Goal: Task Accomplishment & Management: Use online tool/utility

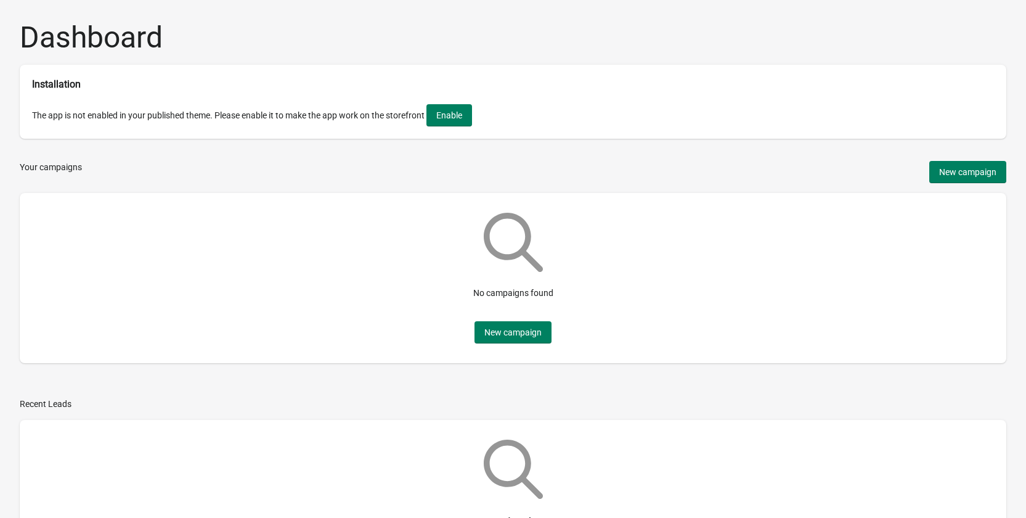
click at [17, 378] on div "Dashboard Installation The app is not enabled in your published theme. Please e…" at bounding box center [513, 290] width 1026 height 580
click at [452, 126] on button "Enable" at bounding box center [450, 115] width 46 height 22
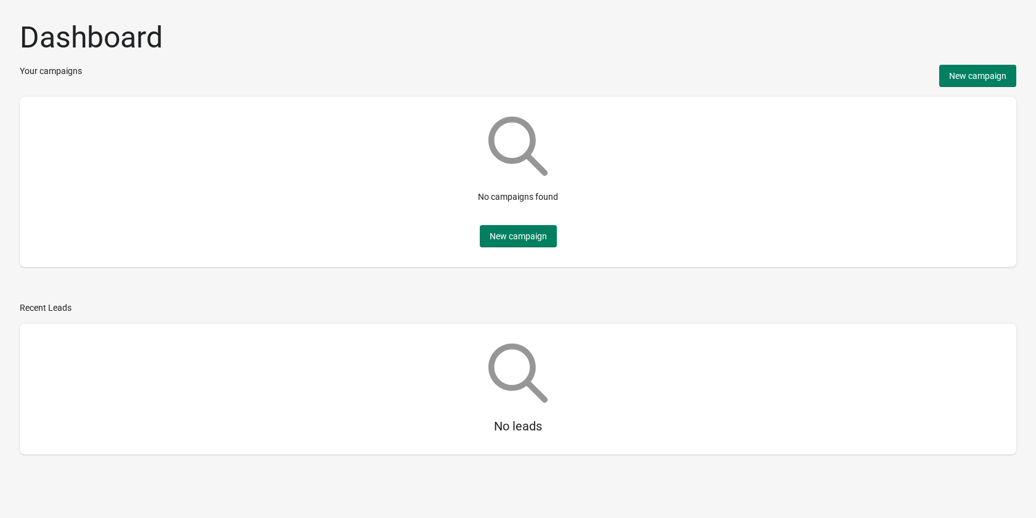
click at [86, 196] on div "No campaigns found New campaign" at bounding box center [518, 182] width 976 height 150
click at [218, 307] on div "Recent Leads" at bounding box center [518, 307] width 996 height 12
click at [232, 301] on div "Dashboard Your campaigns New campaign No campaigns found New campaign Recent Le…" at bounding box center [518, 242] width 1036 height 484
click at [509, 247] on button "New campaign" at bounding box center [518, 236] width 77 height 22
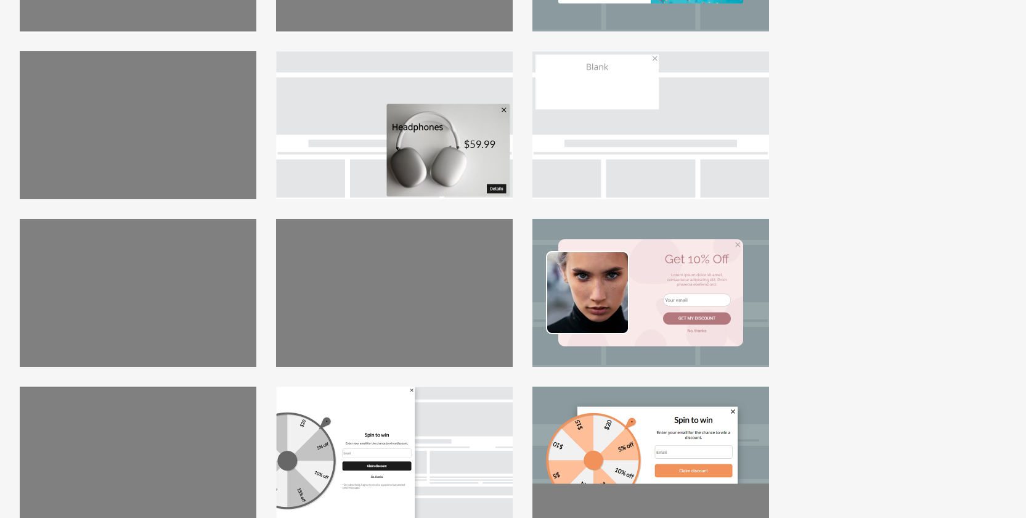
scroll to position [185, 0]
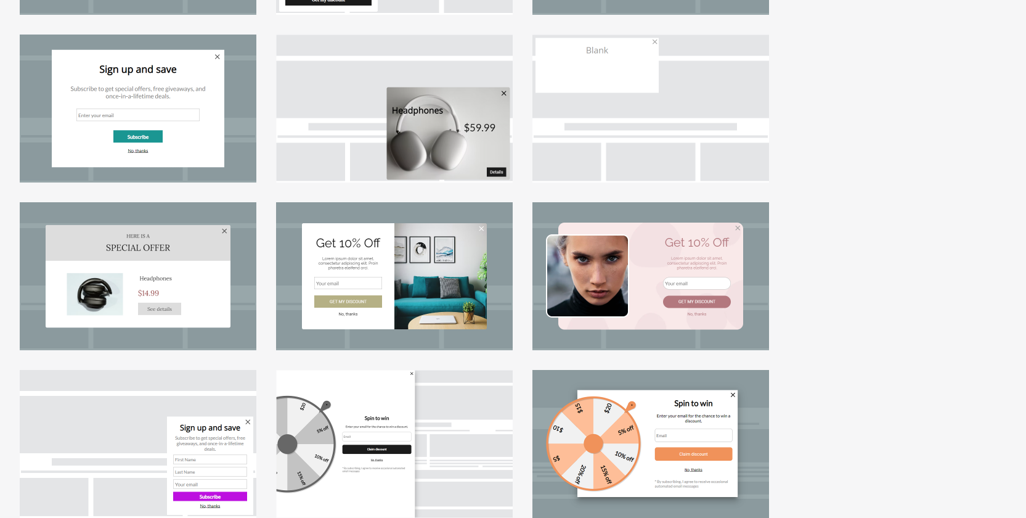
click at [692, 261] on div at bounding box center [651, 276] width 237 height 148
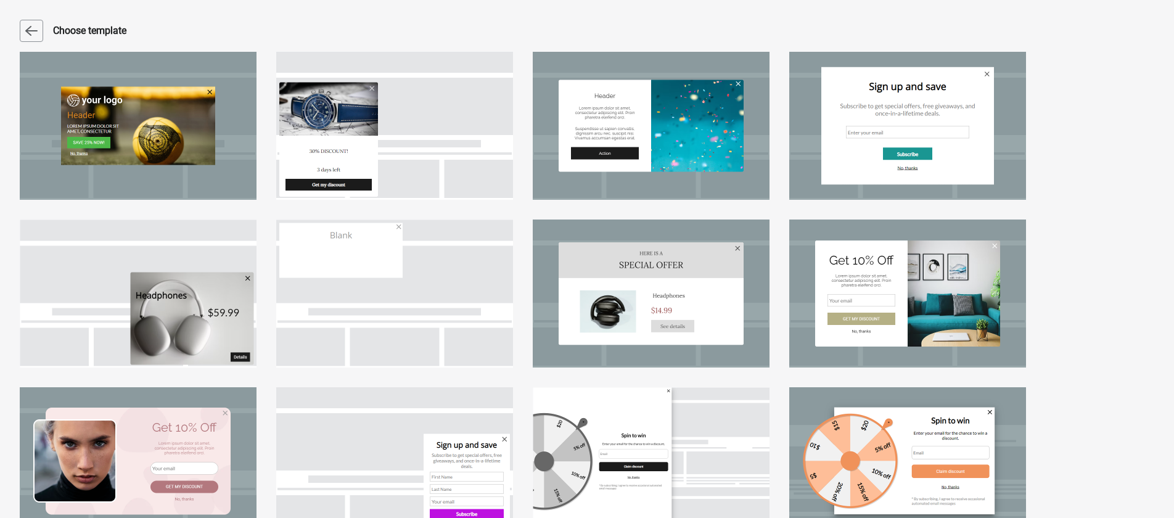
select select "center"
select select "dark"
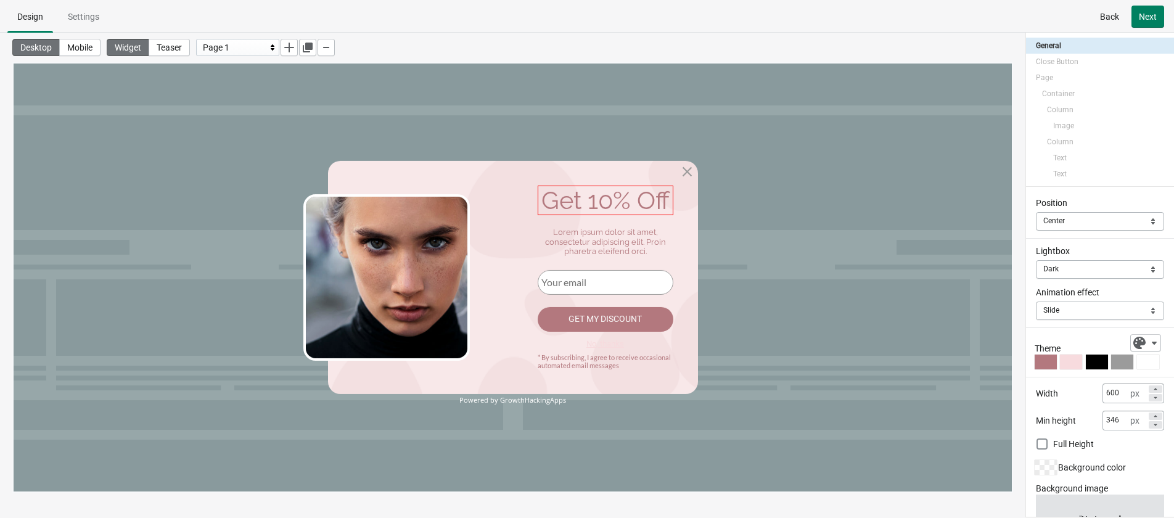
click at [624, 203] on div "Get 10% Off" at bounding box center [606, 201] width 136 height 30
select select "both"
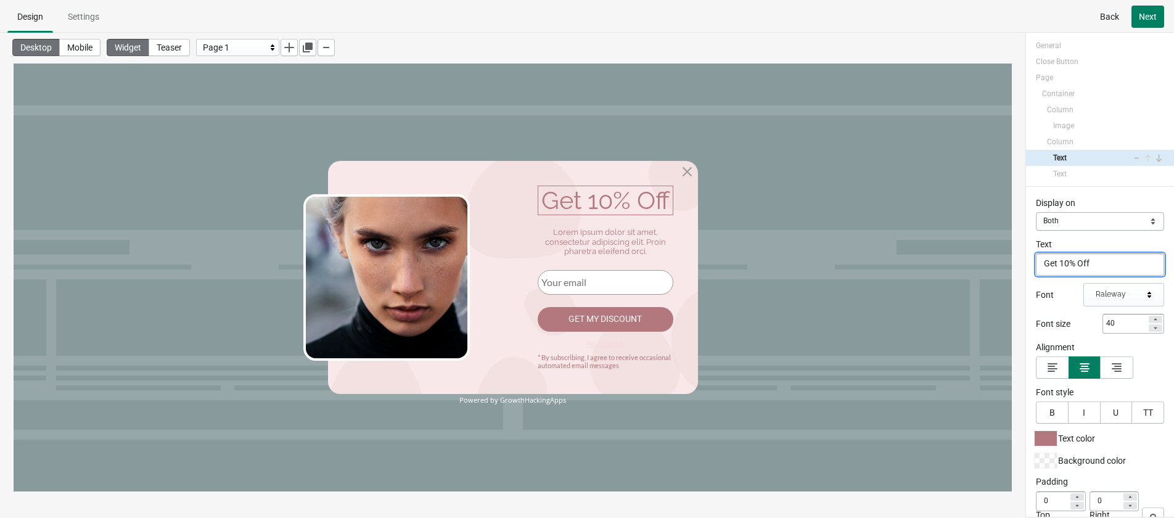
click at [1035, 263] on textarea "Get 10% Off" at bounding box center [1100, 264] width 128 height 22
type textarea "Get 5% Off"
click at [1029, 271] on div "Display on Mobile Desktop Both Both Text Get 5% Off Get 5% Off Font Raleway Fon…" at bounding box center [1100, 352] width 148 height 330
click at [591, 247] on div "Lorem ipsum dolor sit amet, consectetur adipiscing elit. Proin pharetra eleifen…" at bounding box center [606, 241] width 136 height 29
select select "both"
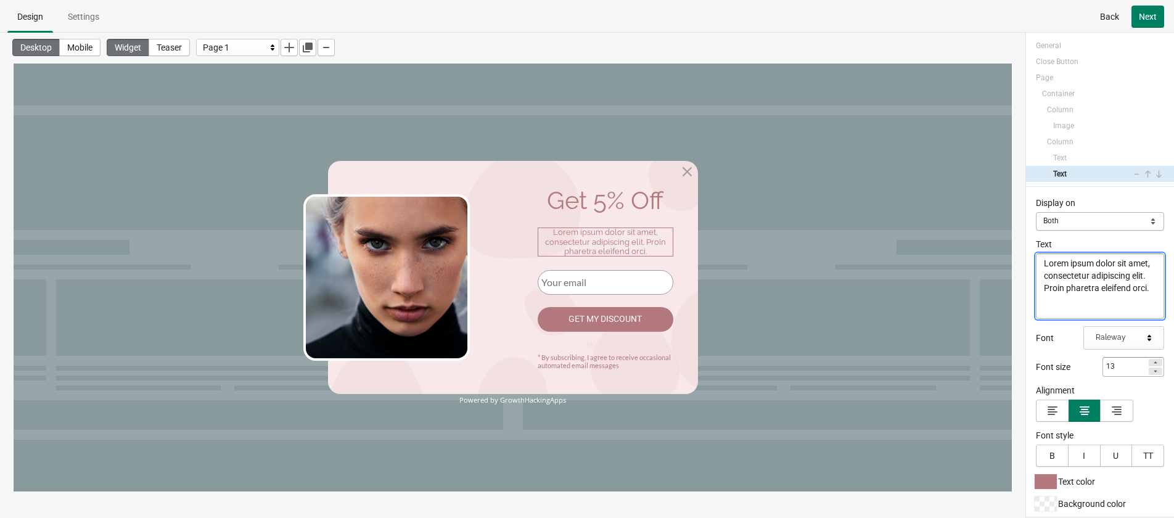
click at [1035, 280] on textarea "Lorem ipsum dolor sit amet, consectetur adipiscing elit. Proin pharetra eleifen…" at bounding box center [1100, 285] width 128 height 65
paste textarea "Get an unconditional 5% discount on your first order, so hurry up!"
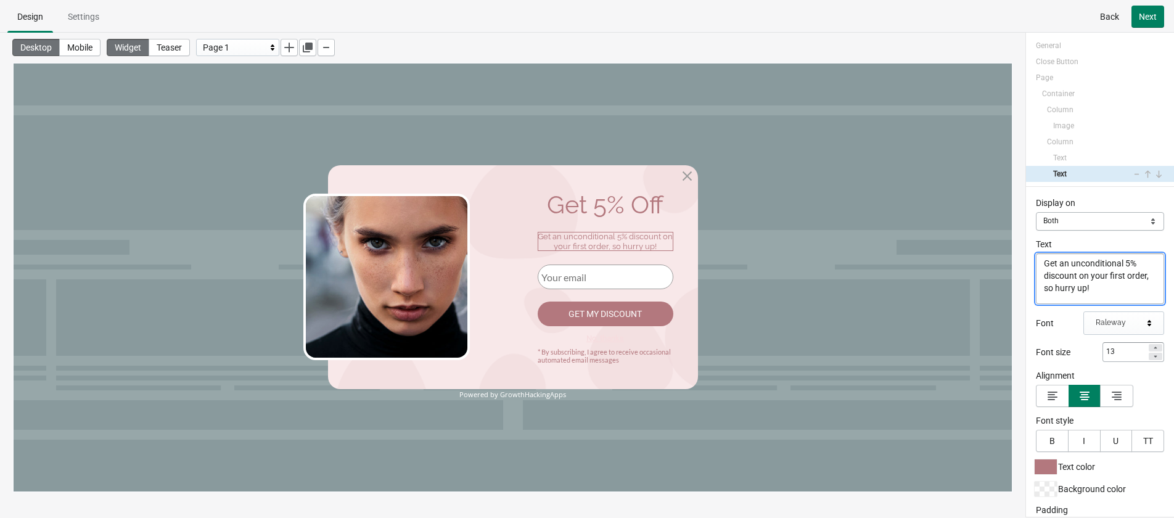
type textarea "Get an unconditional 5% discount on your first order, so hurry up!"
click at [1030, 303] on div "Display on Mobile Desktop Both Both Text Get an unconditional 5% discount on yo…" at bounding box center [1100, 352] width 148 height 330
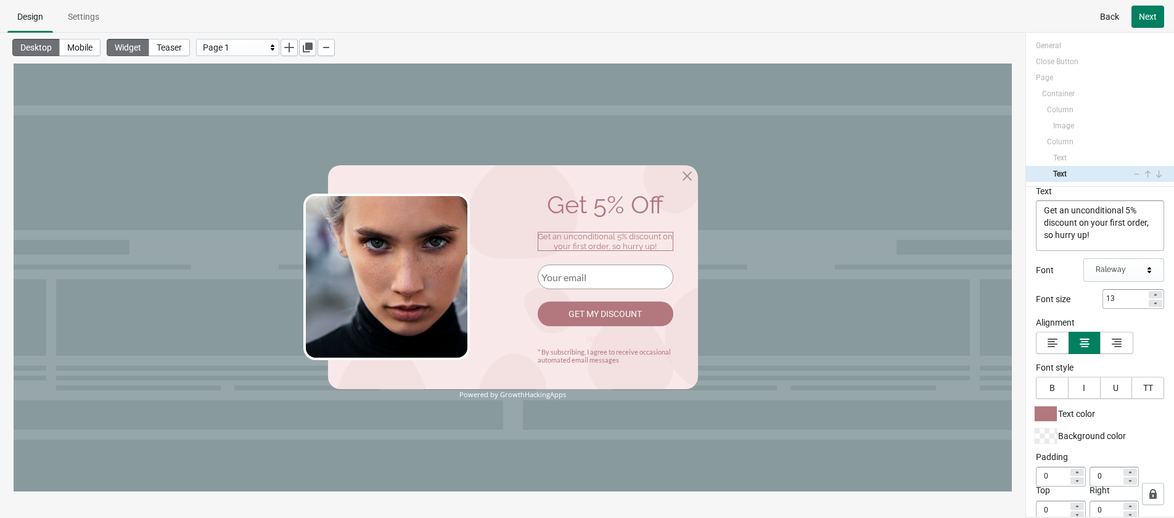
scroll to position [43, 0]
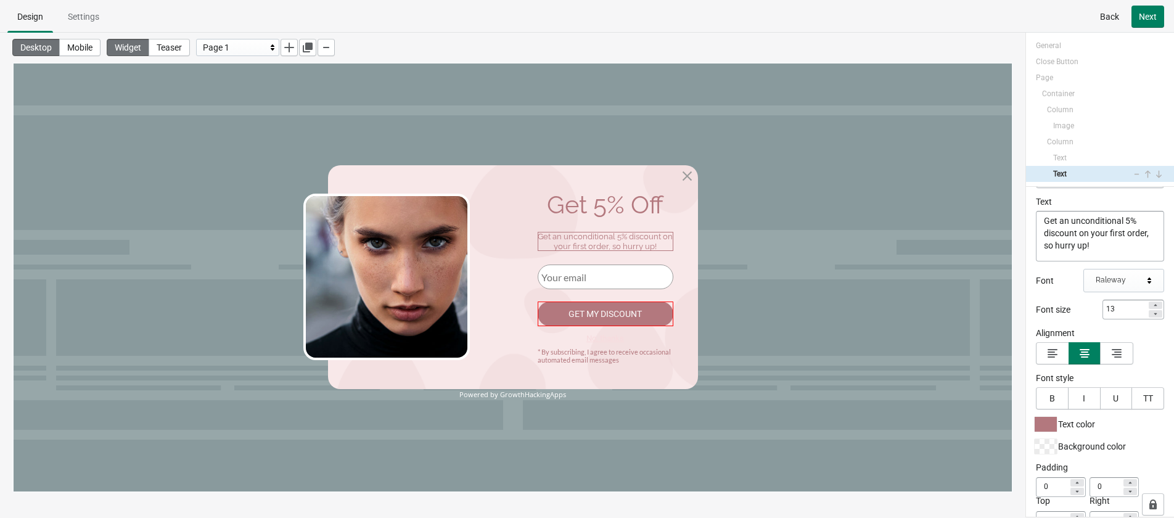
click at [604, 311] on div "Get my discount" at bounding box center [606, 313] width 136 height 25
select select "both"
select select "goToPage"
select select "1"
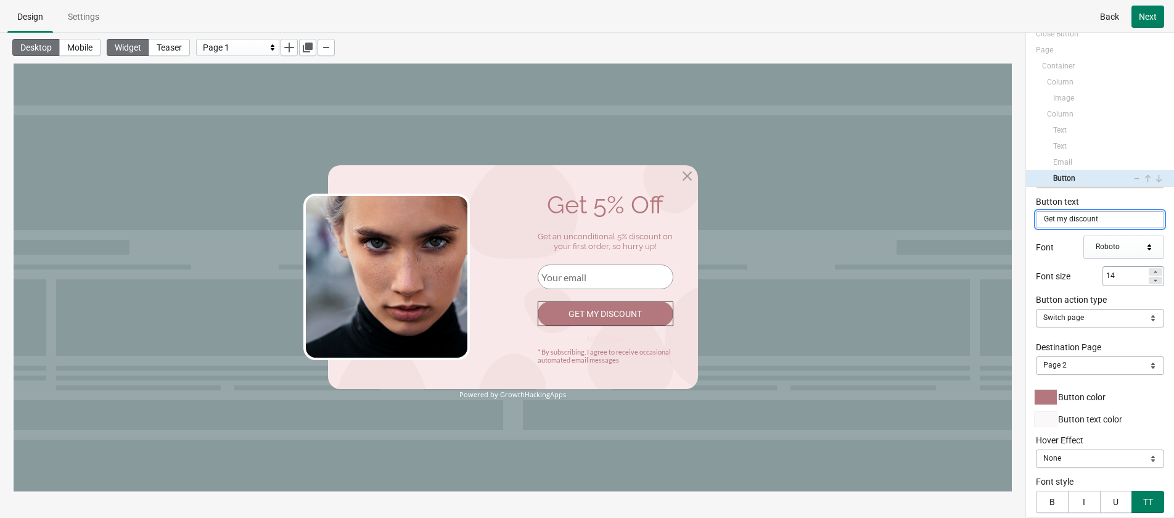
scroll to position [62, 0]
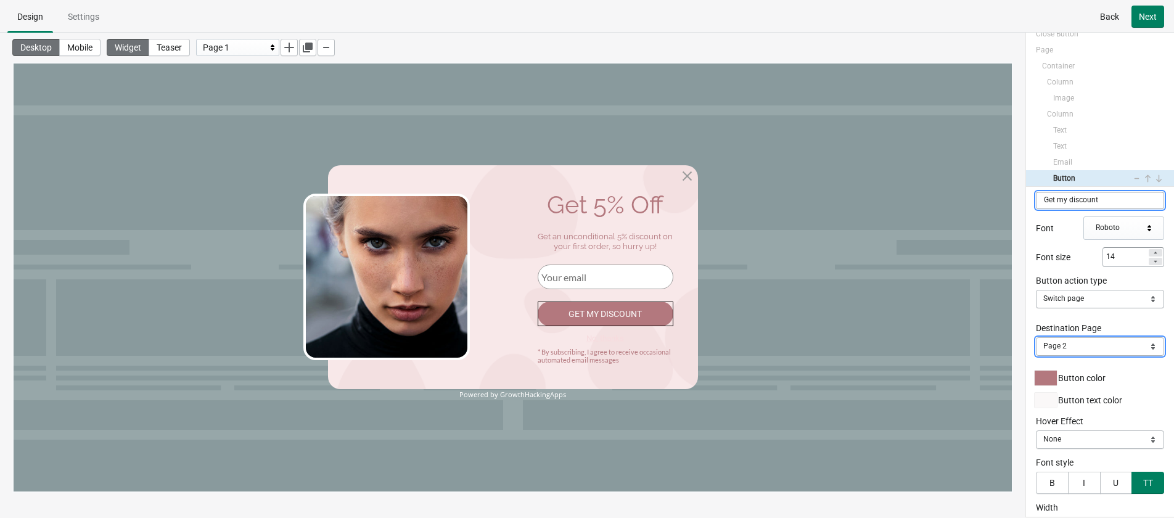
click at [1035, 340] on select "Page 2" at bounding box center [1100, 346] width 128 height 18
click at [1035, 345] on select "Page 2" at bounding box center [1100, 346] width 128 height 18
drag, startPoint x: 1072, startPoint y: 345, endPoint x: 1070, endPoint y: 320, distance: 24.7
click at [1035, 345] on select "Page 2" at bounding box center [1100, 346] width 128 height 18
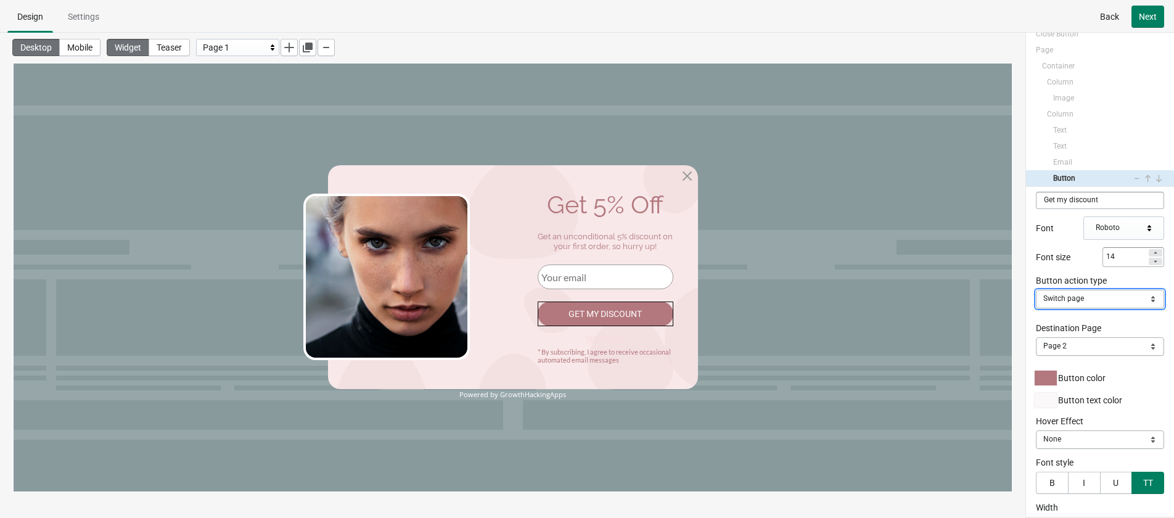
click at [1035, 293] on select "Close Popup Open URL Switch page Apply discount code" at bounding box center [1100, 299] width 128 height 18
select select "applyDiscount"
click at [1035, 290] on select "Close Popup Open URL Switch page Apply discount code" at bounding box center [1100, 299] width 128 height 18
click at [1035, 344] on input "Existing Discount Code" at bounding box center [1100, 345] width 128 height 17
type input "ZYBCA"
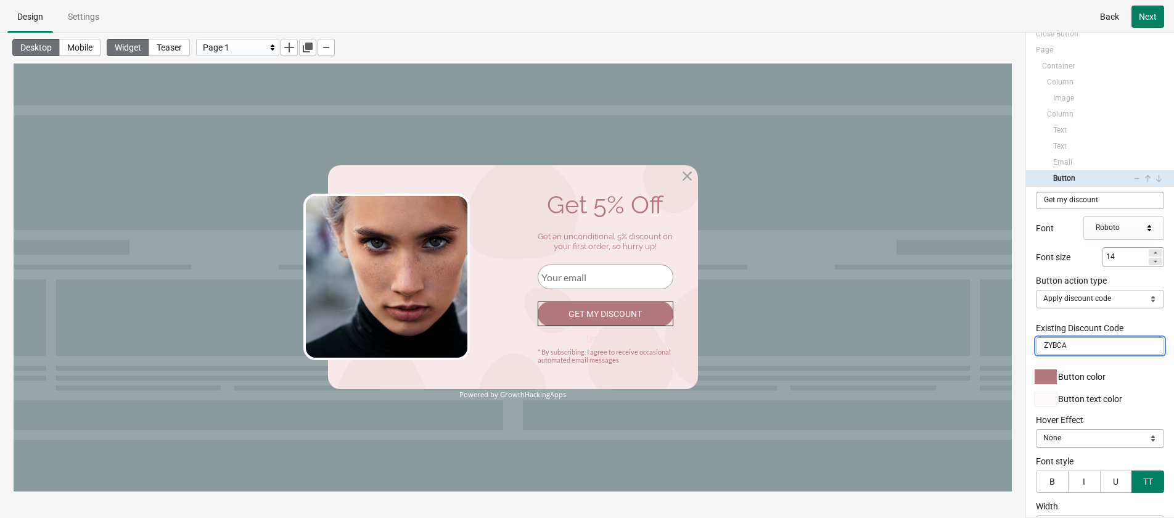
click at [1022, 358] on div "Desktop Mobile Widget Teaser Page 1" at bounding box center [512, 263] width 1025 height 460
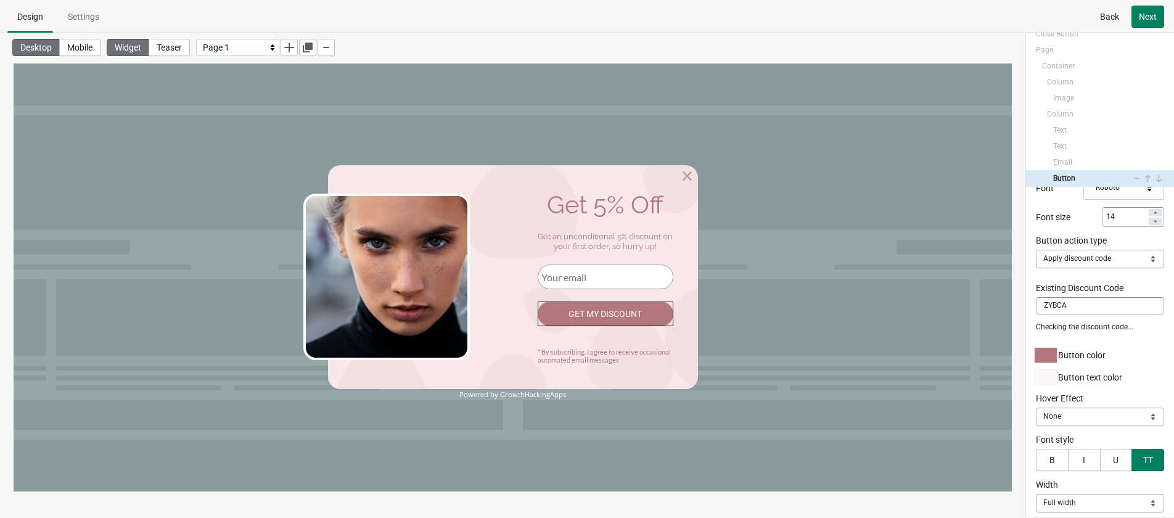
scroll to position [123, 0]
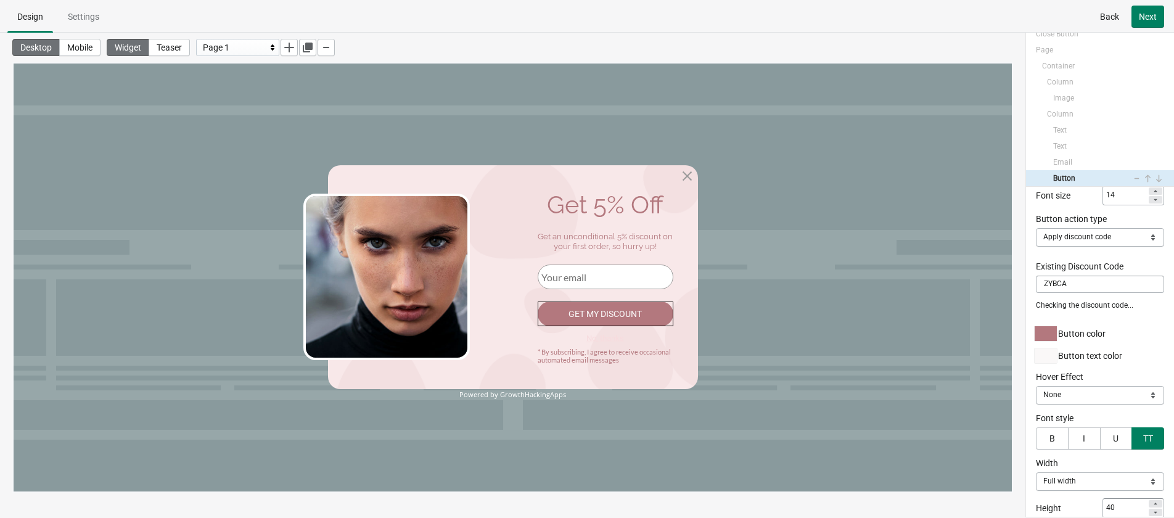
click at [519, 396] on div "Powered by GrowthHackingApps" at bounding box center [513, 394] width 370 height 8
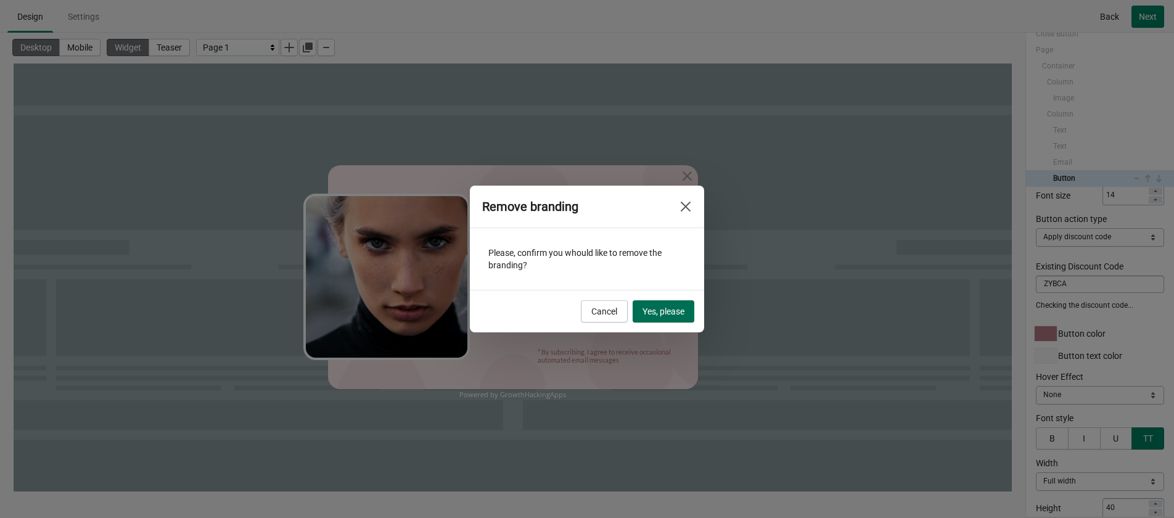
click at [652, 313] on span "Yes, please" at bounding box center [663, 311] width 42 height 10
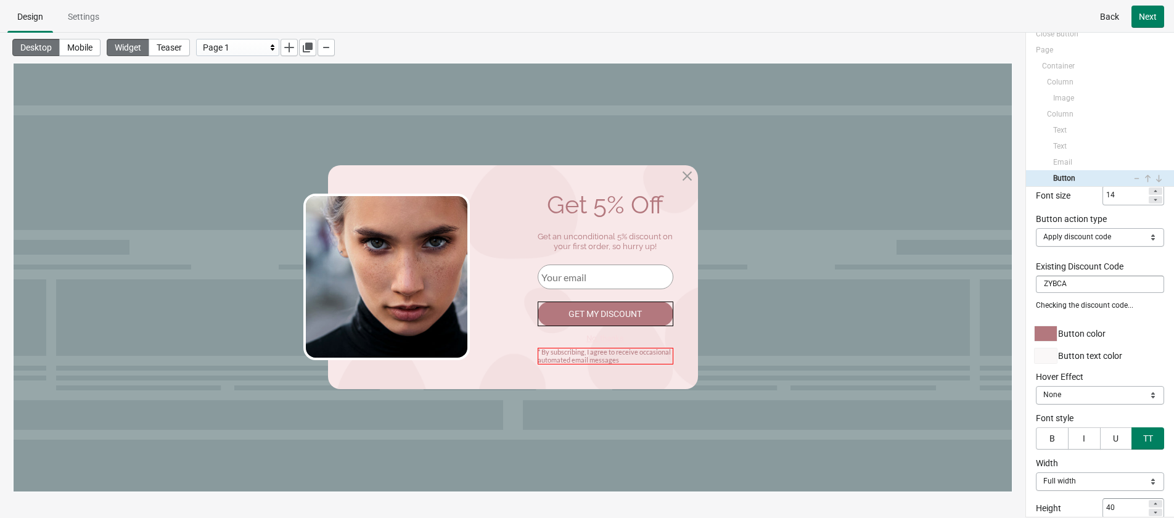
click at [615, 358] on div "* By subscribing, I agree to receive occasional automated email messages" at bounding box center [606, 356] width 136 height 16
select select "both"
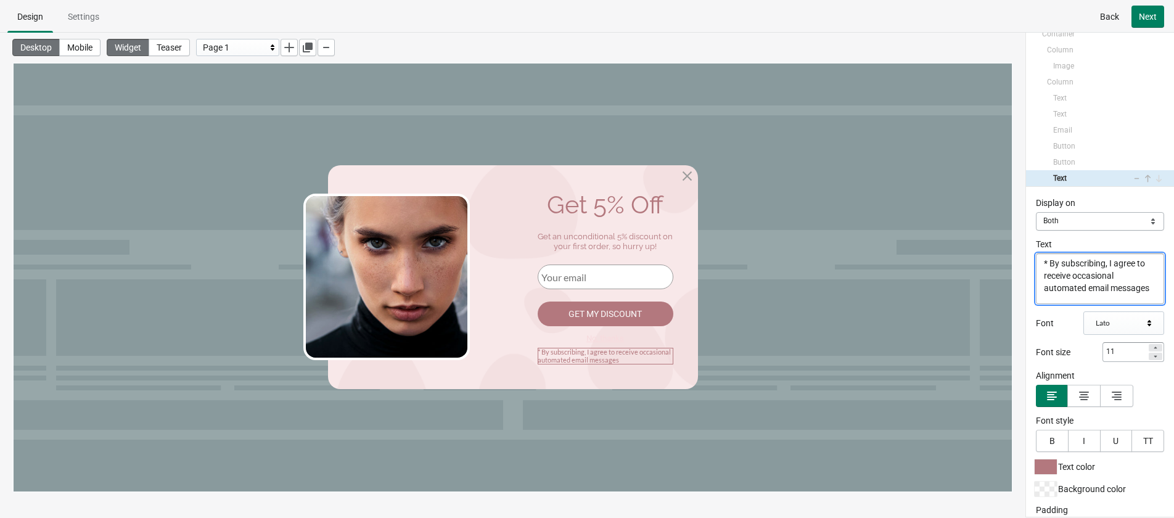
scroll to position [6, 0]
drag, startPoint x: 1050, startPoint y: 264, endPoint x: 1117, endPoint y: 306, distance: 78.7
click at [1035, 306] on div "Display on Mobile Desktop Both Both Text * By subscribing, I agree to receive o…" at bounding box center [1100, 352] width 148 height 330
paste textarea "Click the button to get the discount code"
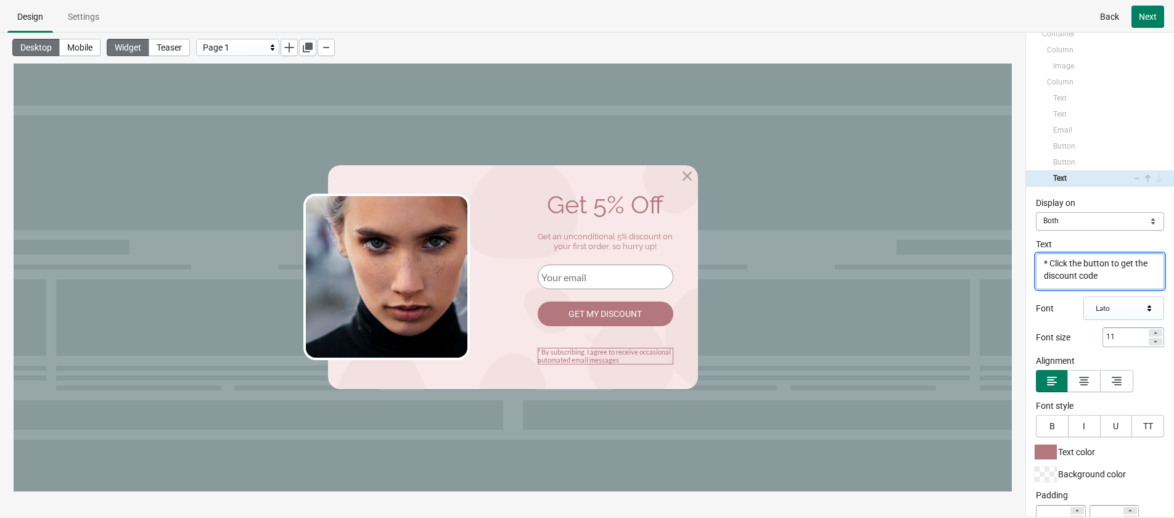
scroll to position [0, 0]
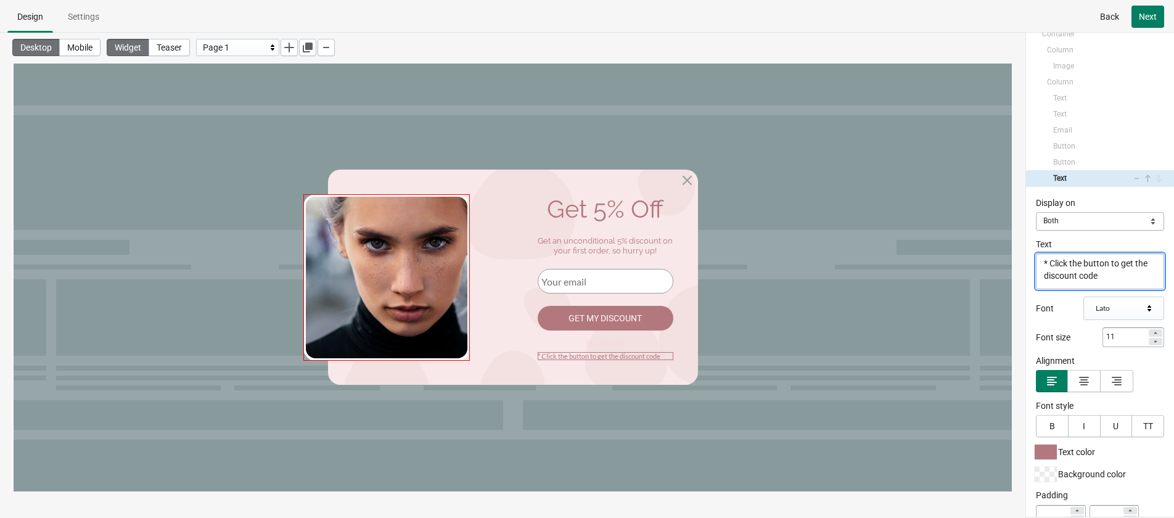
type textarea "* Click the button to get the discount code"
click at [374, 288] on img at bounding box center [386, 277] width 166 height 166
select select "both"
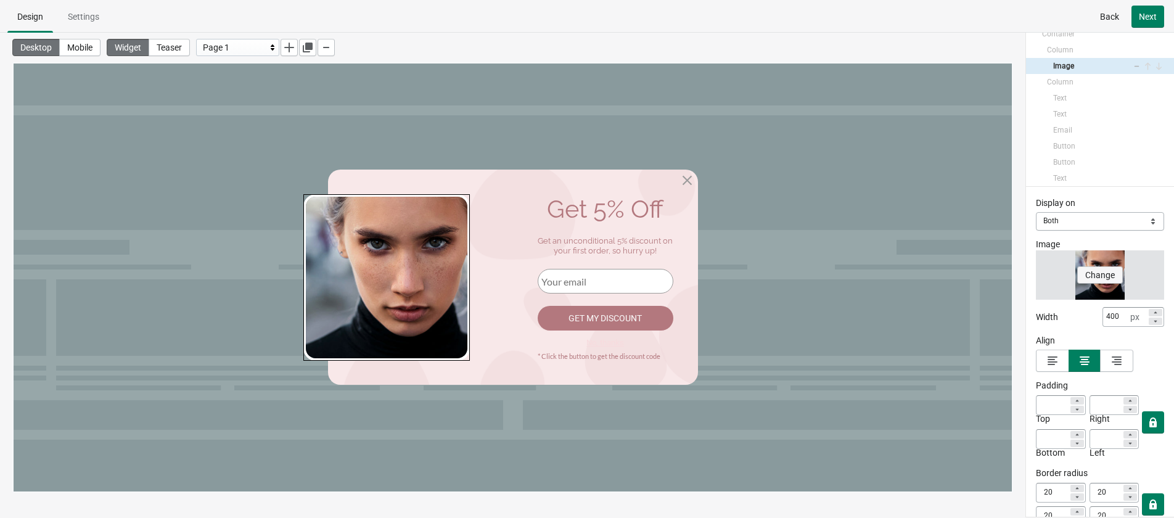
click at [1035, 276] on span "Change" at bounding box center [1100, 275] width 30 height 10
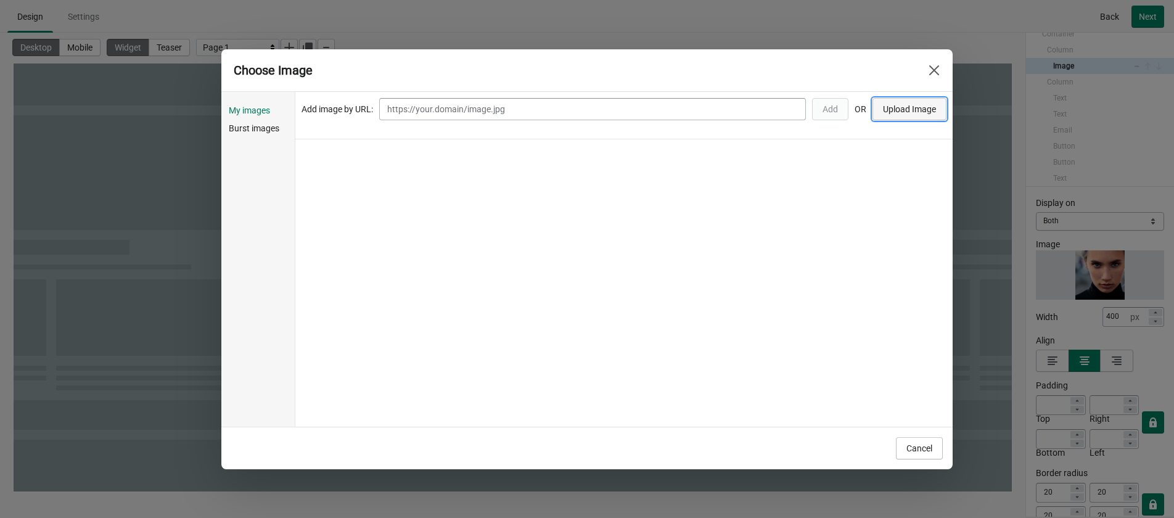
click at [884, 118] on button "Upload Image" at bounding box center [909, 109] width 74 height 22
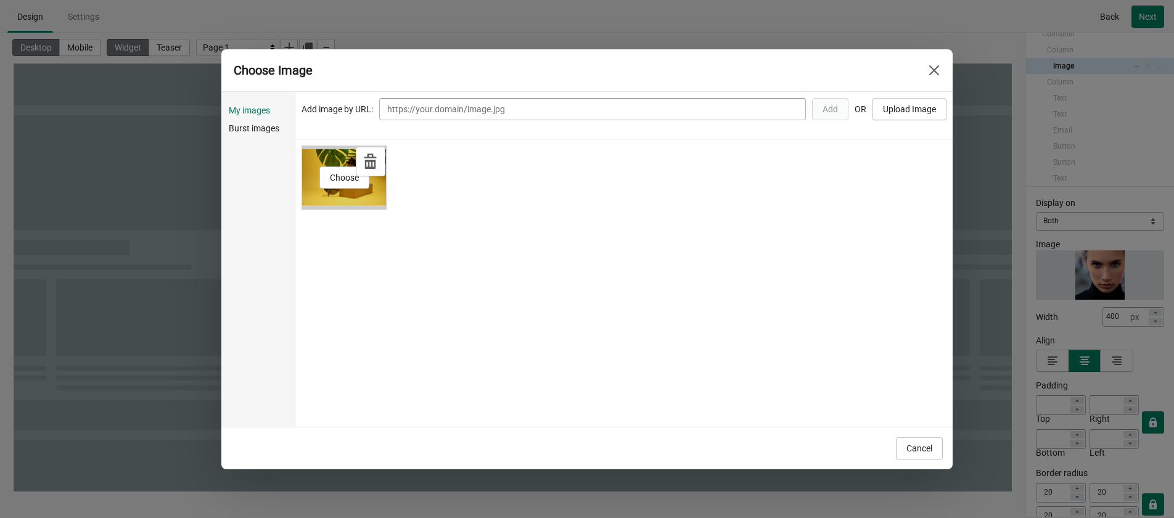
click at [319, 199] on div "Choose" at bounding box center [343, 177] width 85 height 64
click at [377, 203] on div "Choose" at bounding box center [343, 177] width 85 height 64
click at [306, 189] on div "Choose" at bounding box center [343, 177] width 85 height 64
click at [323, 153] on div "Choose" at bounding box center [343, 177] width 85 height 64
click at [348, 182] on span "Choose" at bounding box center [344, 178] width 29 height 10
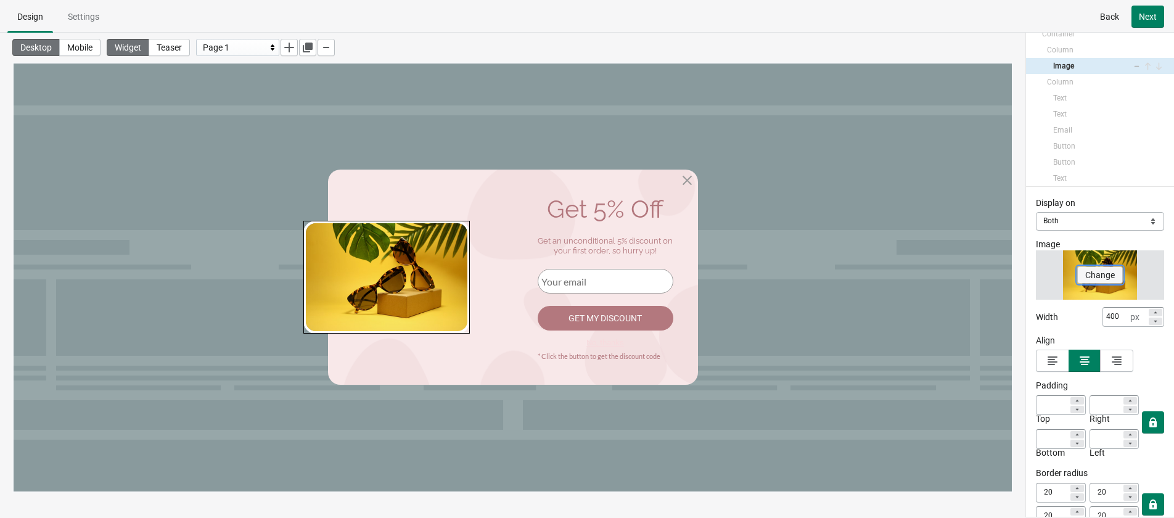
click at [1035, 276] on span "Change" at bounding box center [1100, 275] width 30 height 10
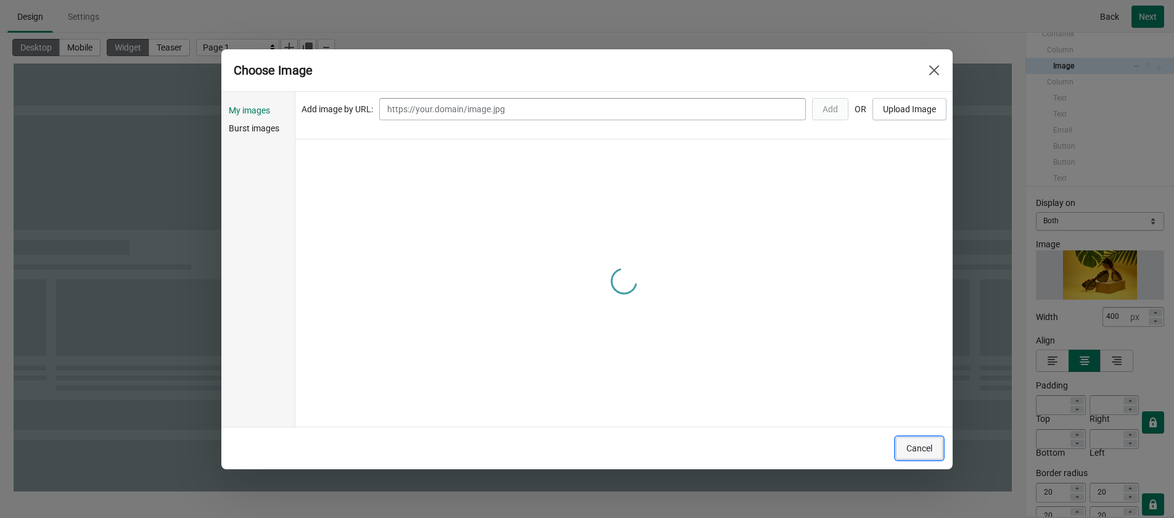
click at [942, 454] on button "Cancel" at bounding box center [919, 448] width 47 height 22
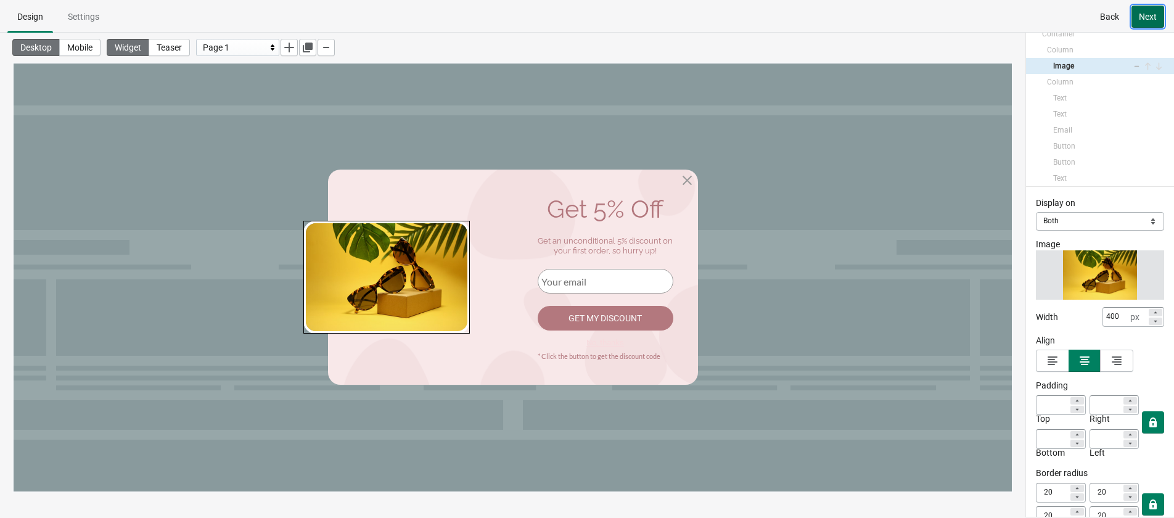
click at [1035, 25] on button "Next" at bounding box center [1147, 17] width 33 height 22
select select "both"
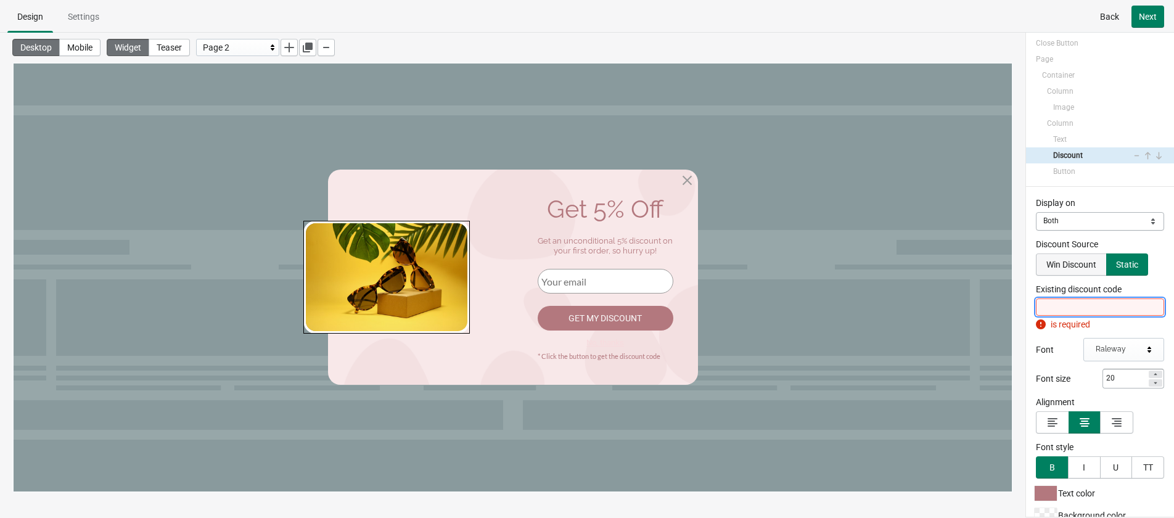
scroll to position [18, 0]
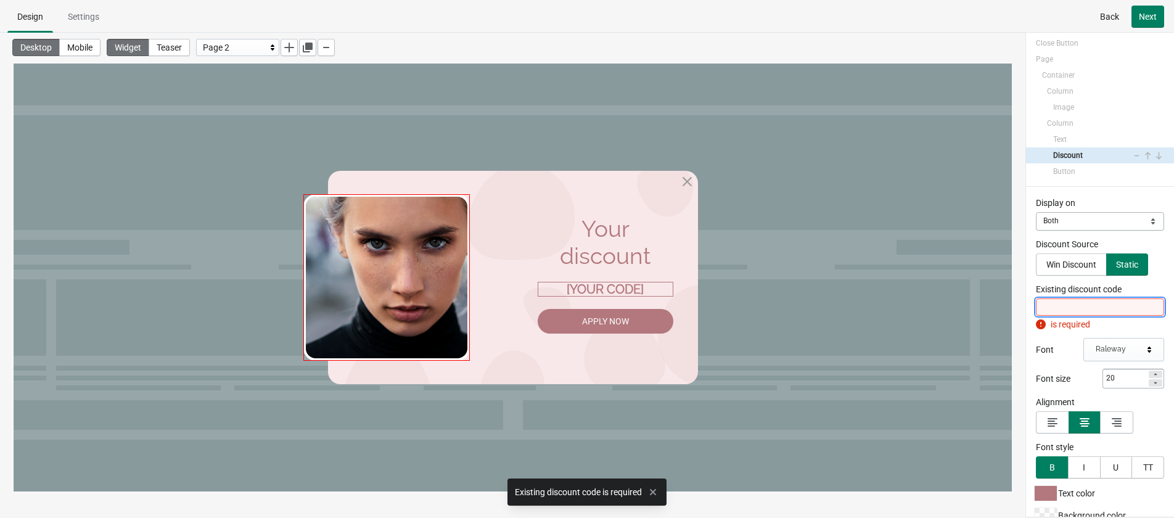
click at [436, 298] on img at bounding box center [386, 277] width 166 height 166
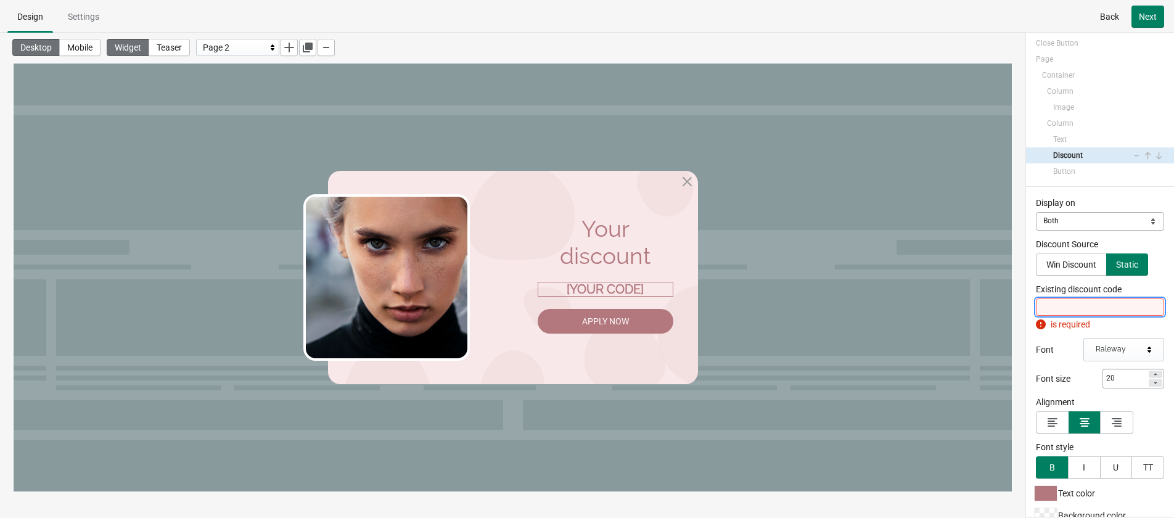
click at [1035, 308] on input "Existing discount code" at bounding box center [1100, 306] width 128 height 17
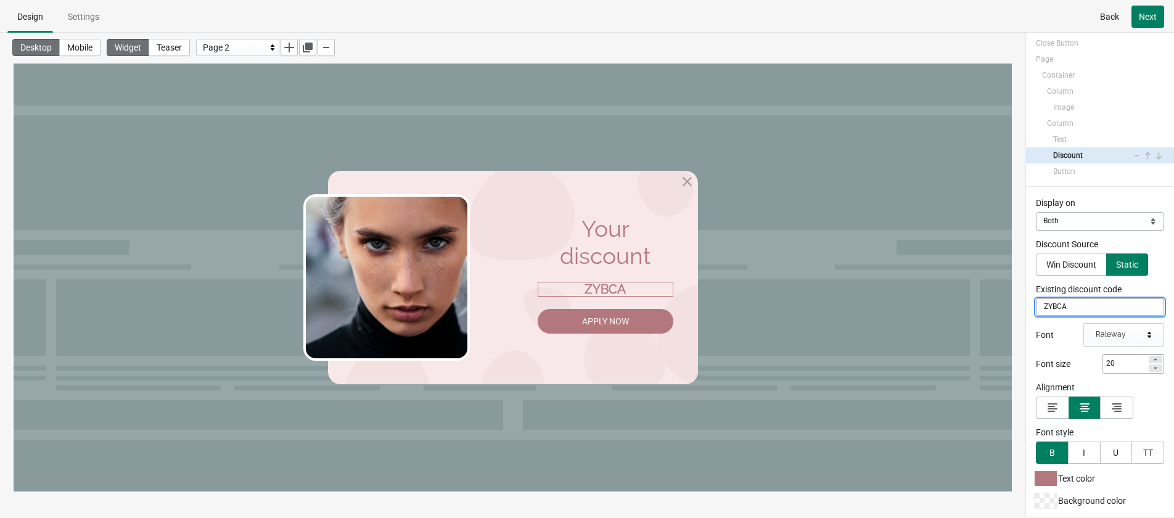
type input "ZYBCA"
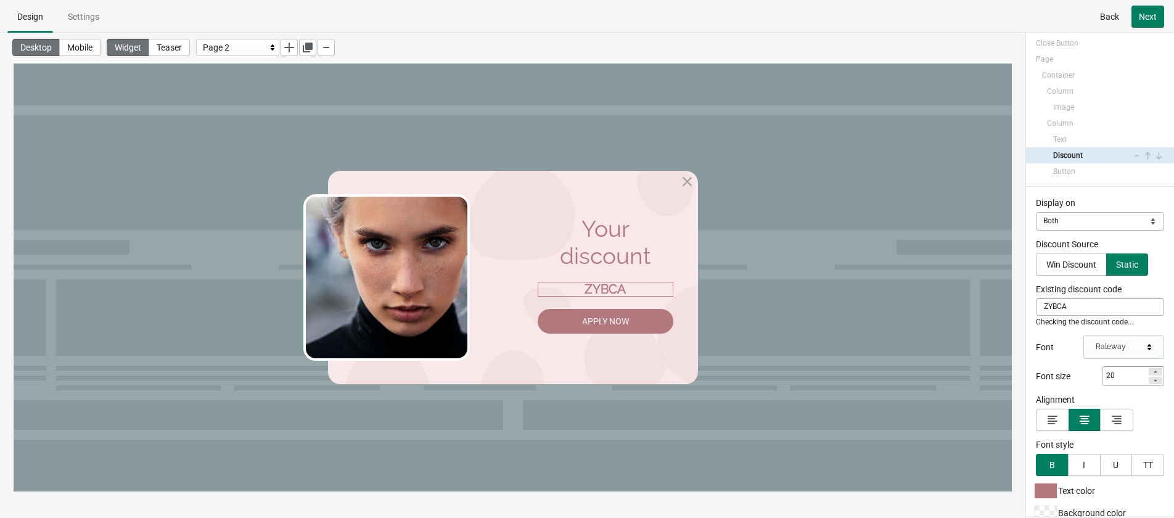
click at [1016, 324] on div "Desktop Mobile Widget Teaser Page 2" at bounding box center [512, 263] width 1025 height 460
click at [358, 276] on img at bounding box center [386, 277] width 166 height 166
select select "both"
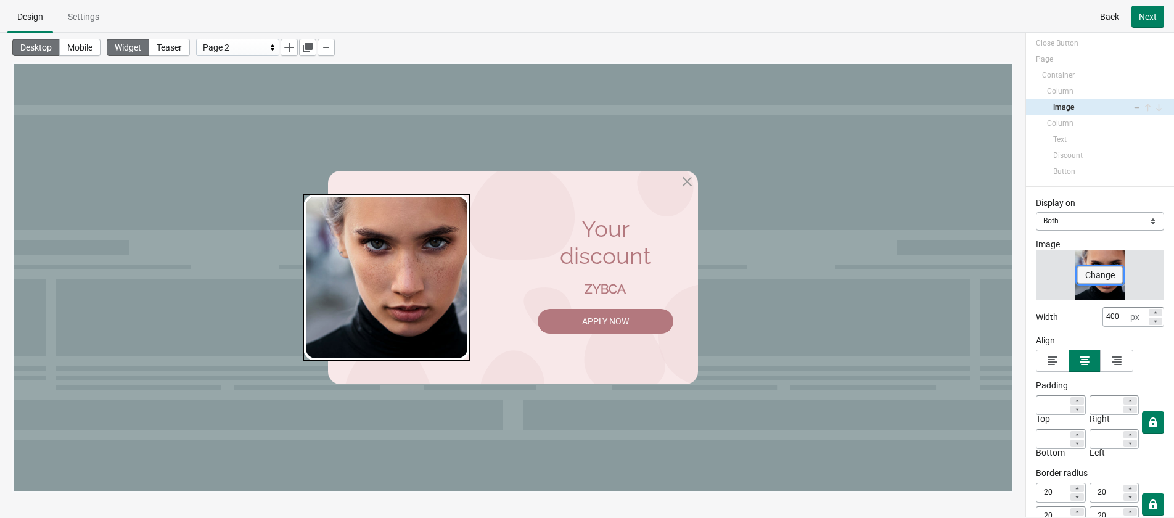
click at [1035, 274] on span "Change" at bounding box center [1100, 275] width 30 height 10
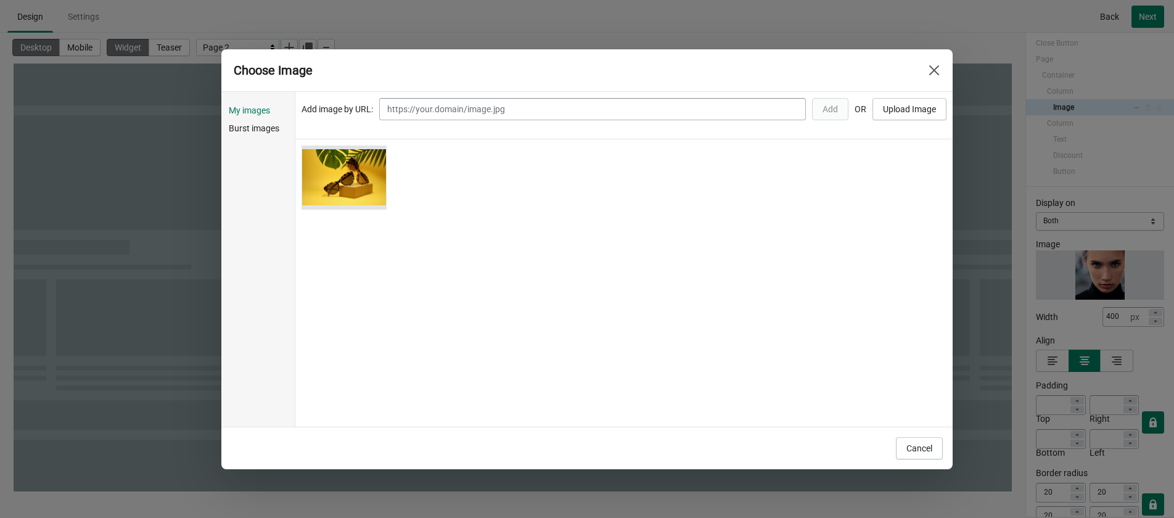
click at [393, 192] on div "Choose" at bounding box center [623, 177] width 645 height 64
click at [376, 195] on div "Choose" at bounding box center [343, 177] width 85 height 64
click at [343, 182] on span "Choose" at bounding box center [344, 178] width 29 height 10
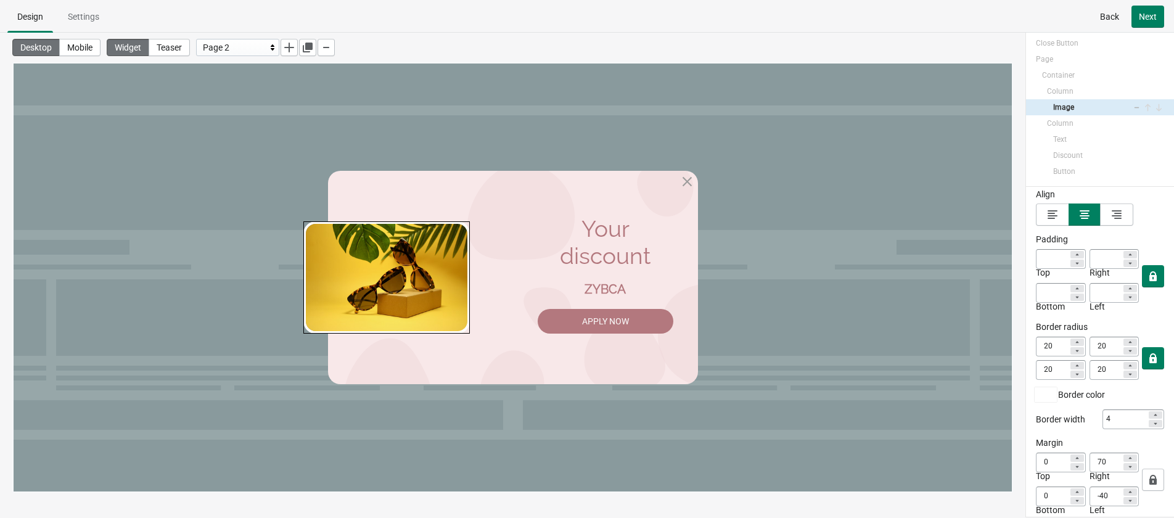
scroll to position [158, 0]
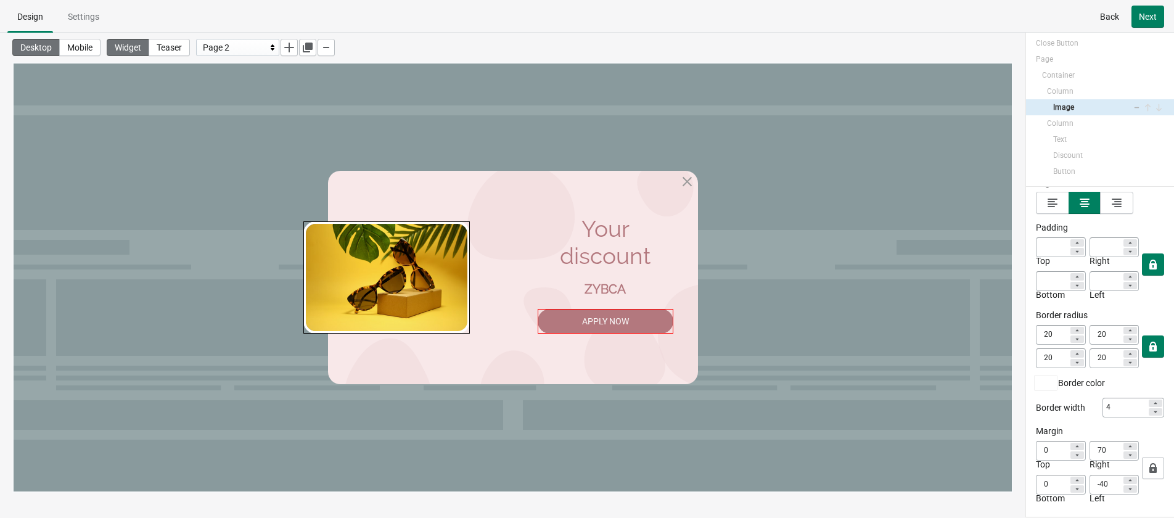
click at [626, 319] on div "Apply Now" at bounding box center [606, 321] width 136 height 25
select select "both"
select select "applyDiscount"
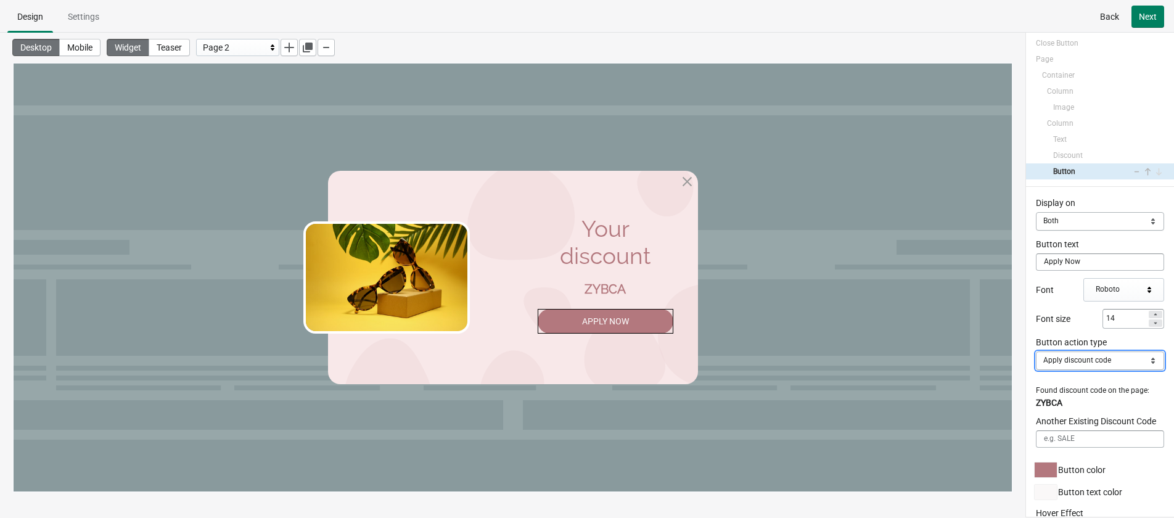
click at [1035, 358] on select "Close Popup Open URL Switch page Apply discount code" at bounding box center [1100, 360] width 128 height 18
click at [1035, 25] on button "Next" at bounding box center [1147, 17] width 33 height 22
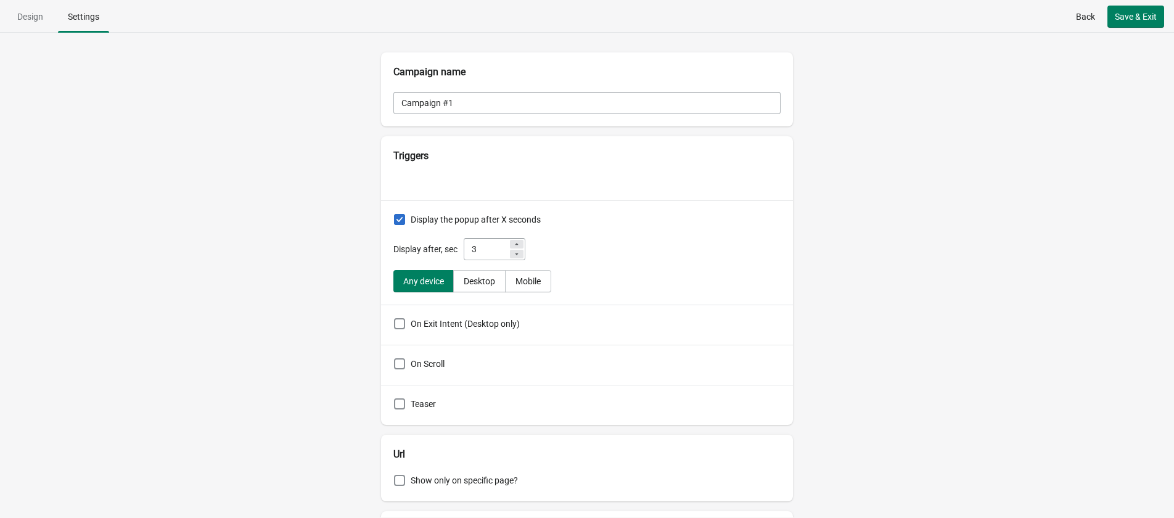
scroll to position [62, 0]
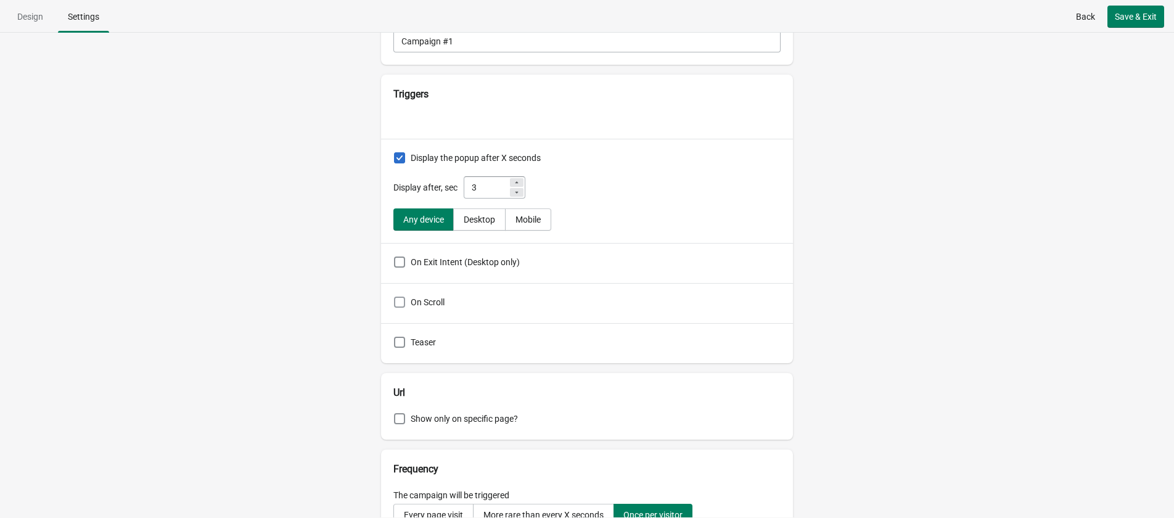
click at [432, 305] on span "On Scroll" at bounding box center [428, 302] width 34 height 10
click at [395, 297] on input "On Scroll" at bounding box center [394, 297] width 1 height 1
checkbox input "true"
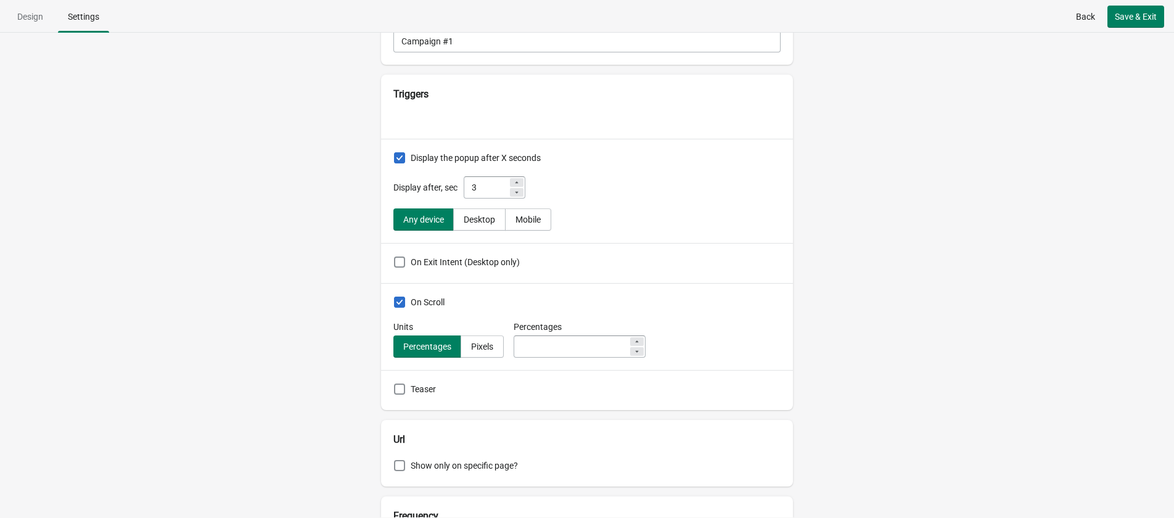
click at [321, 300] on div "Campaign name Campaign #1 Triggers Display the popup after X seconds Display af…" at bounding box center [587, 275] width 1174 height 485
click at [633, 340] on icon at bounding box center [636, 341] width 7 height 7
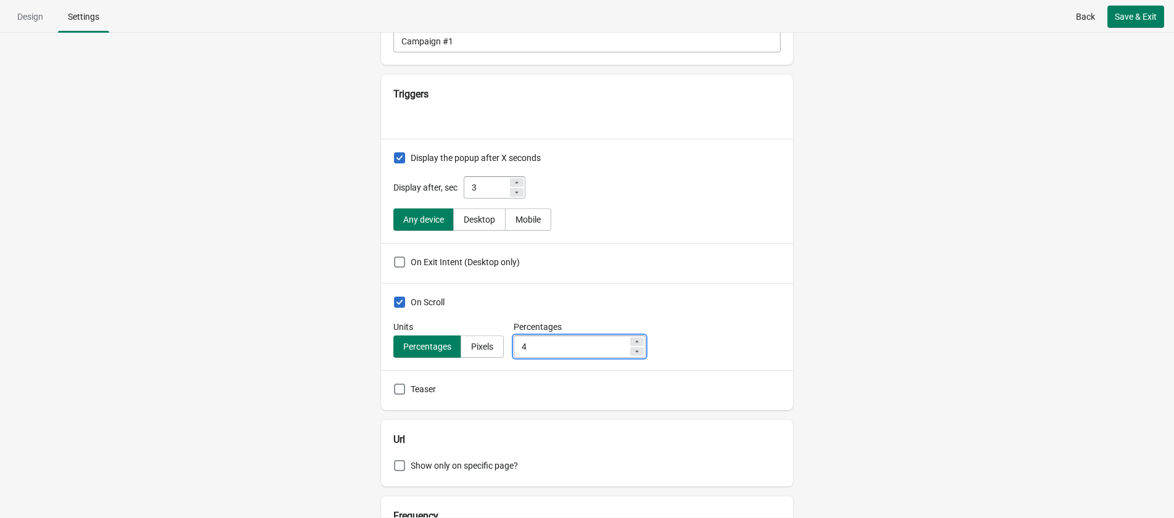
click at [633, 340] on icon at bounding box center [636, 341] width 7 height 7
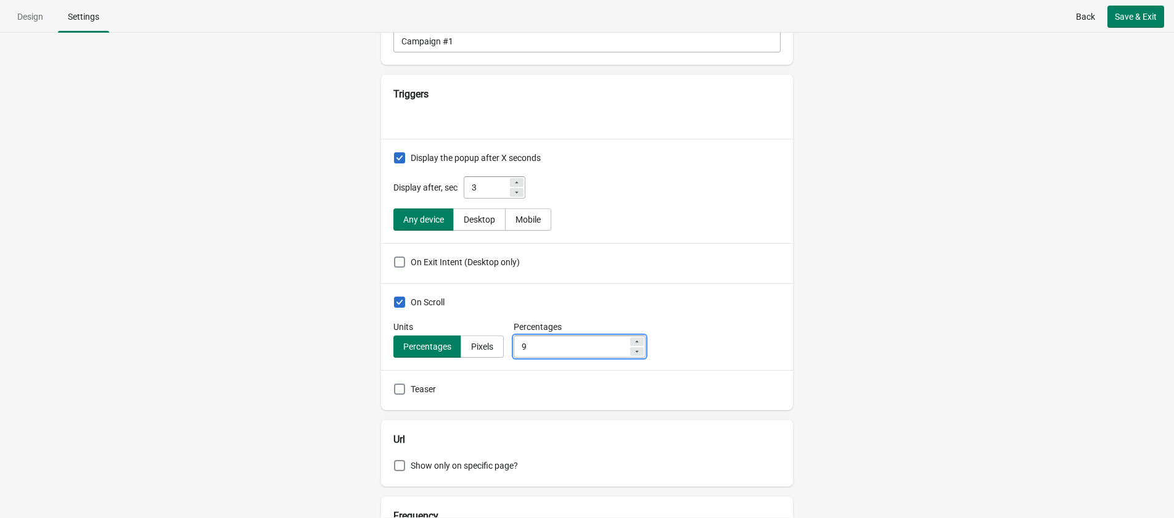
click at [633, 340] on icon at bounding box center [636, 341] width 7 height 7
type input "10"
click at [899, 348] on div "Campaign name Campaign #1 Triggers Display the popup after X seconds Display af…" at bounding box center [587, 275] width 1174 height 485
click at [483, 351] on div "Pixels" at bounding box center [482, 347] width 22 height 10
click at [547, 348] on input "Pixels" at bounding box center [571, 346] width 115 height 22
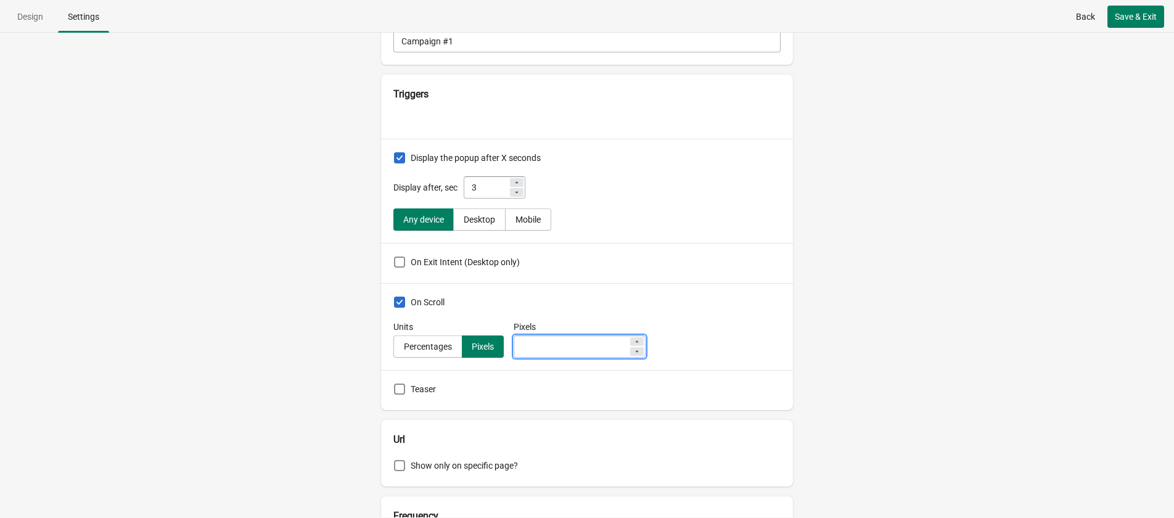
click at [595, 349] on input "Pixels" at bounding box center [571, 346] width 115 height 22
click at [441, 342] on div "Percentages" at bounding box center [428, 347] width 48 height 10
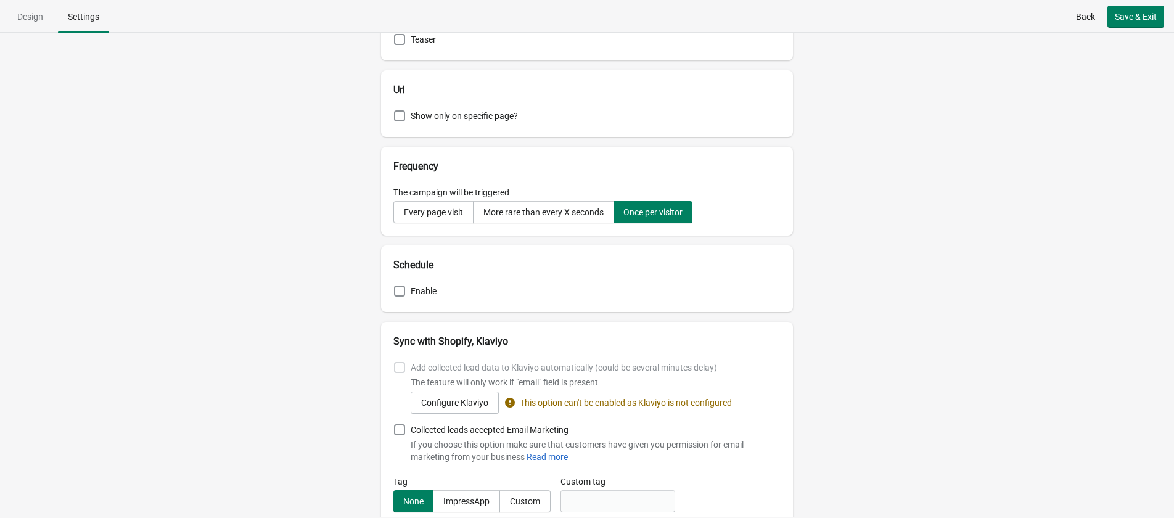
scroll to position [432, 0]
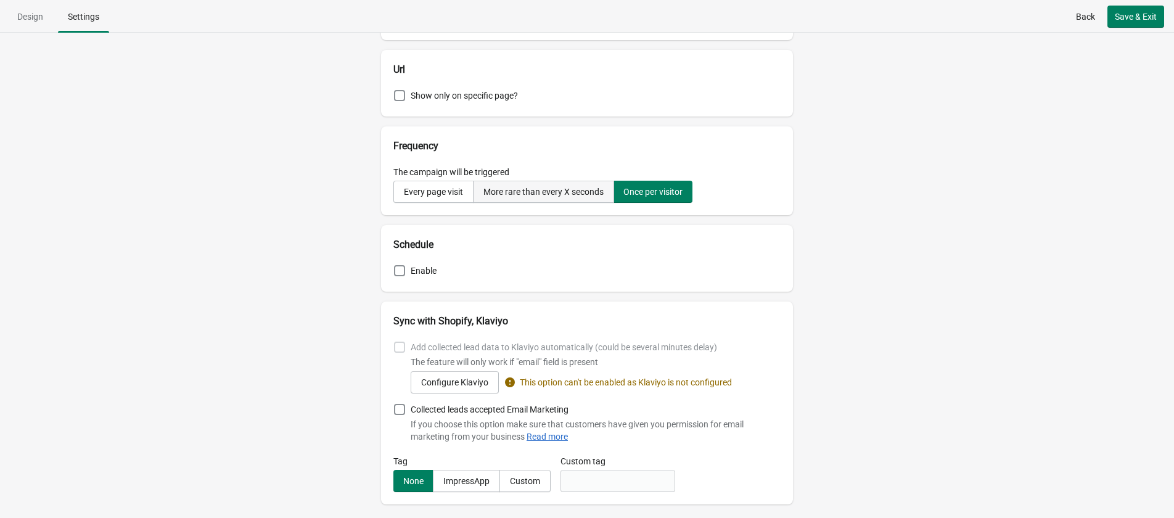
click at [579, 183] on button "More rare than every X seconds" at bounding box center [543, 192] width 141 height 22
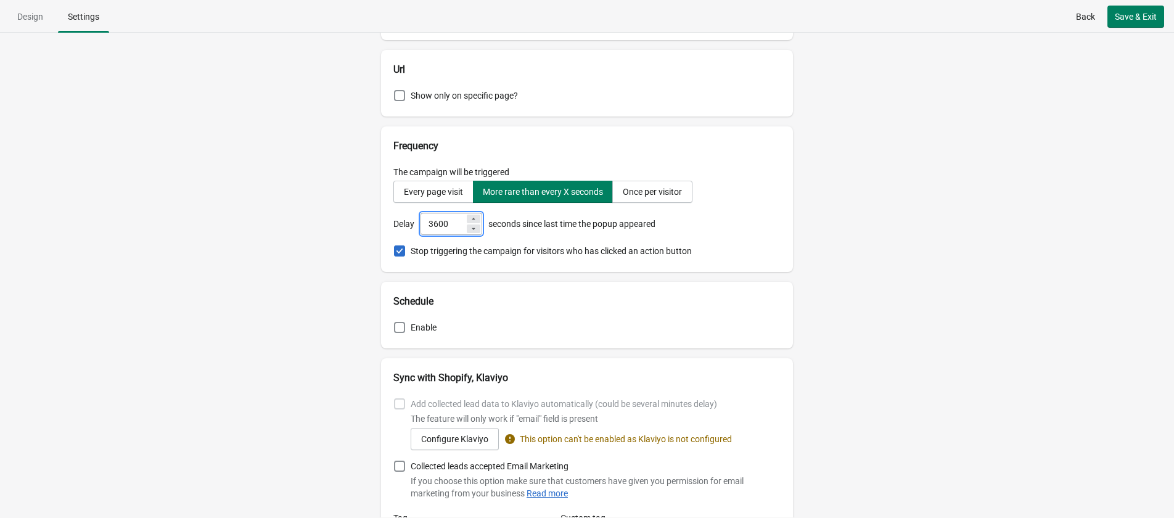
drag, startPoint x: 451, startPoint y: 221, endPoint x: 388, endPoint y: 226, distance: 63.0
click at [393, 226] on div "Delay 3600 seconds since last time the popup appeared" at bounding box center [586, 224] width 387 height 22
type input "300"
click at [349, 230] on div "Campaign name Campaign #1 Triggers Display the popup after X seconds Display af…" at bounding box center [587, 275] width 1174 height 485
click at [1035, 17] on span "Save & Exit" at bounding box center [1136, 17] width 42 height 10
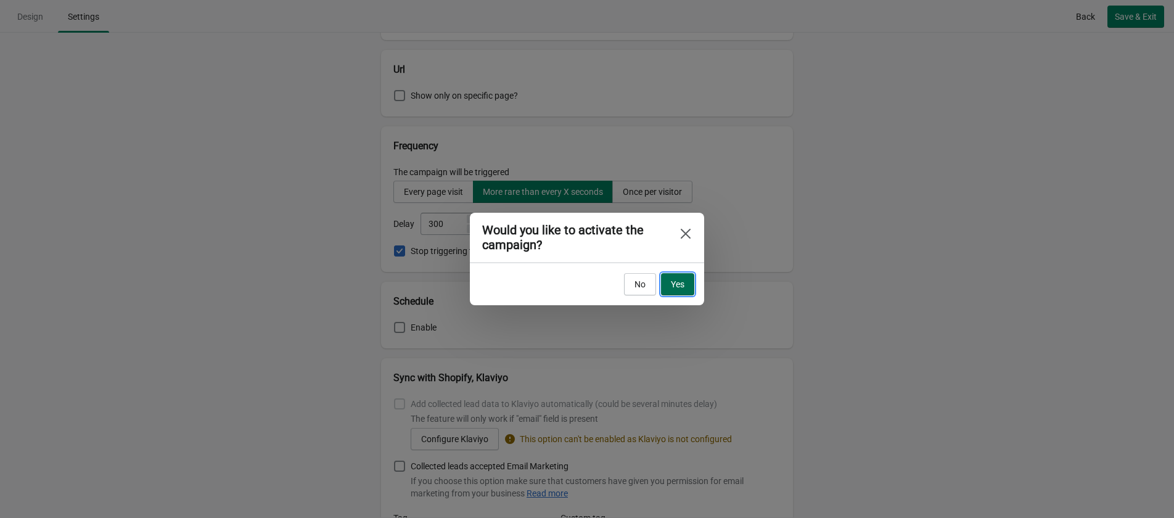
click at [686, 285] on button "Yes" at bounding box center [677, 284] width 33 height 22
